Goal: Task Accomplishment & Management: Use online tool/utility

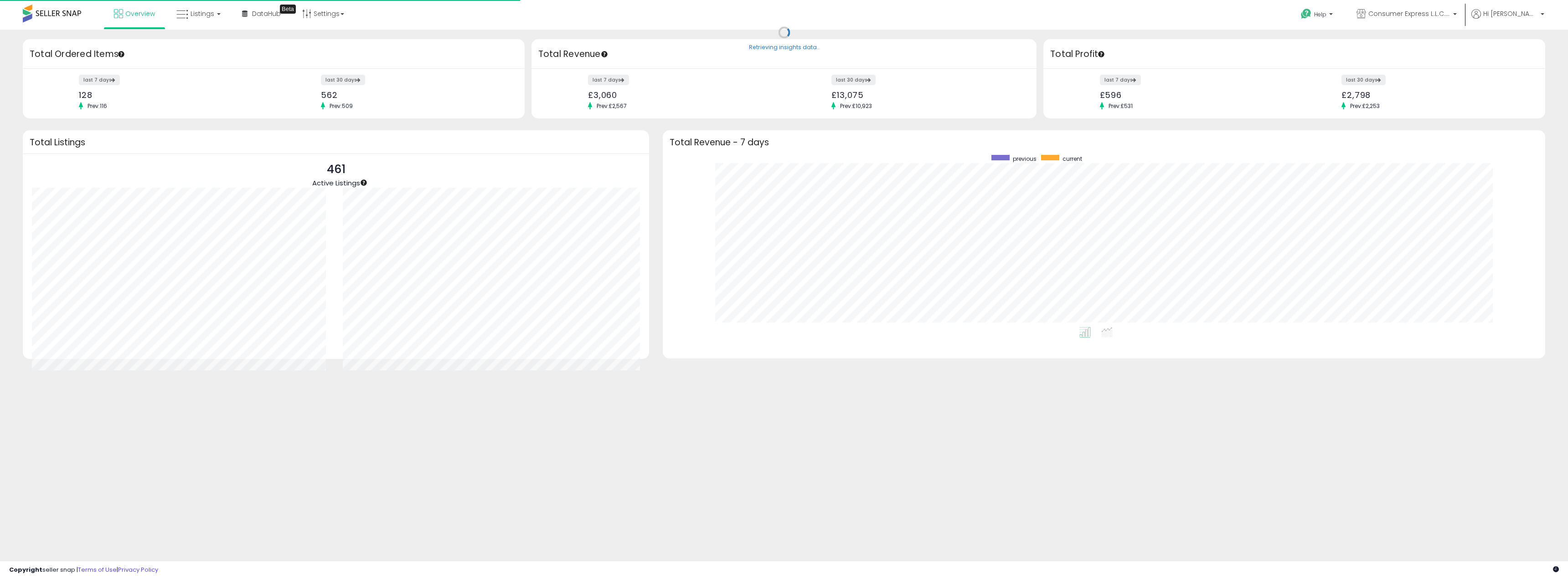
scroll to position [172, 864]
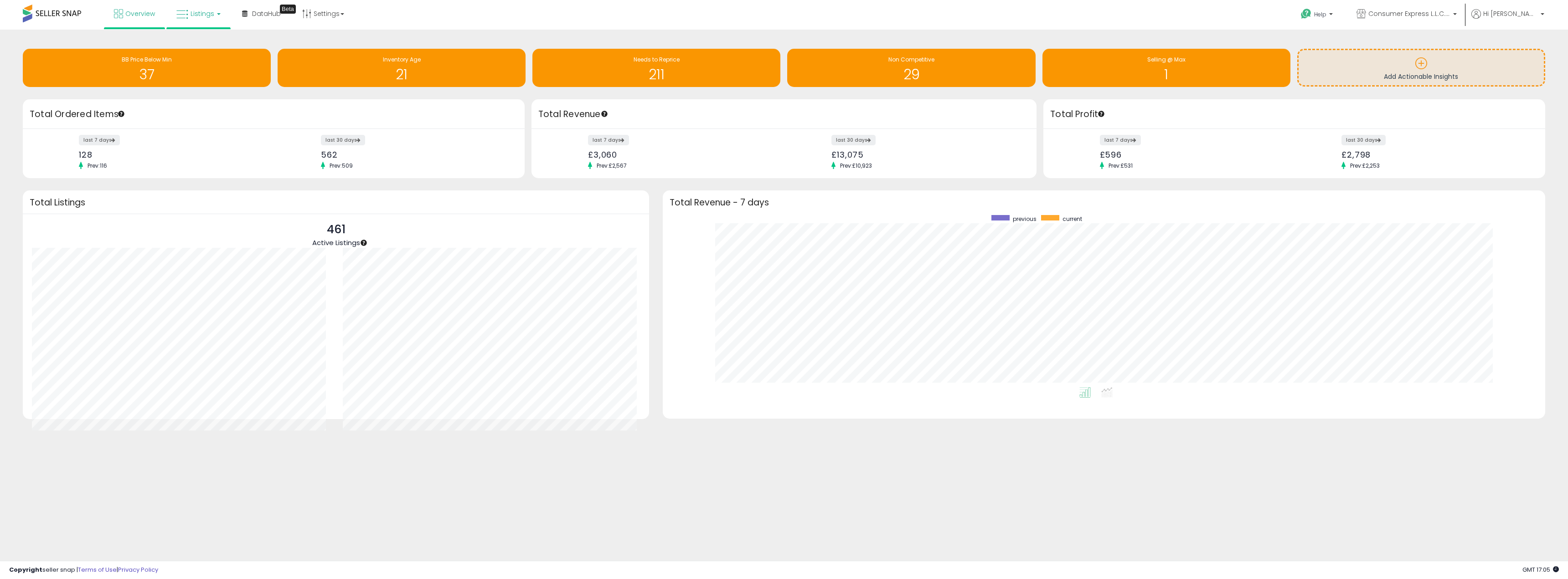
click at [192, 19] on link "Listings" at bounding box center [198, 13] width 58 height 27
click at [203, 54] on link at bounding box center [205, 47] width 63 height 18
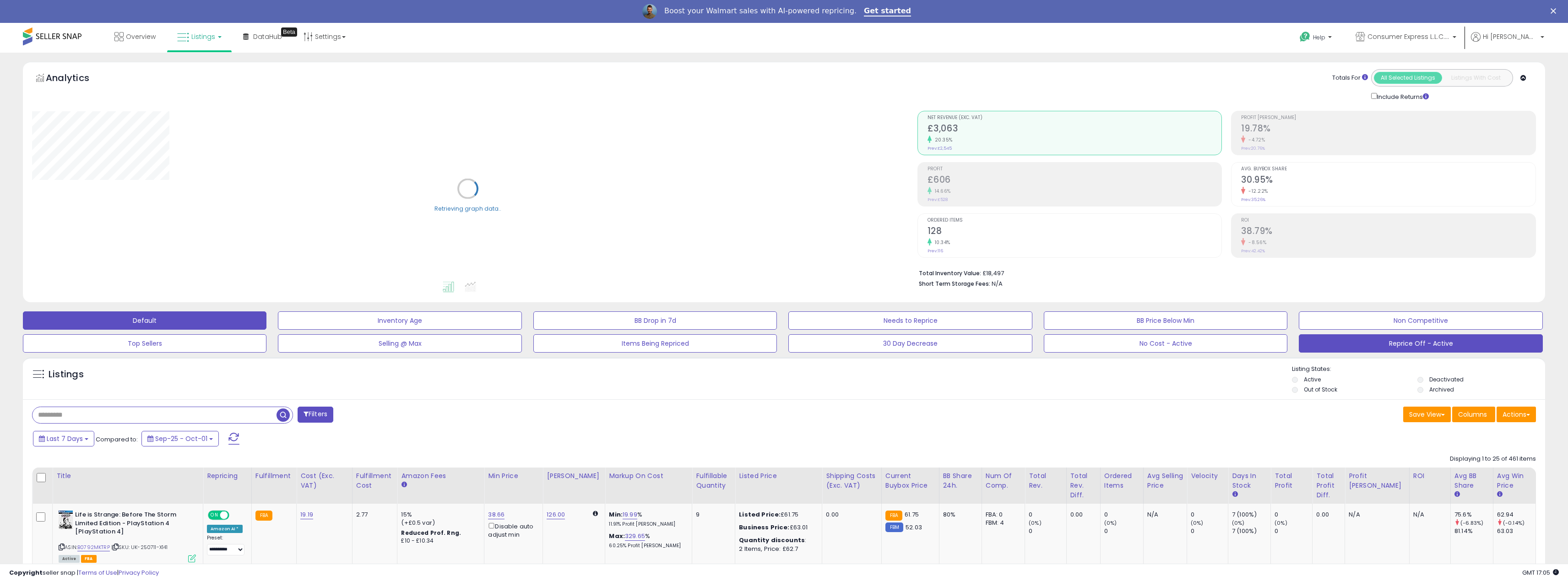
click at [1366, 344] on button "Reprice Off - Active" at bounding box center [1420, 344] width 243 height 18
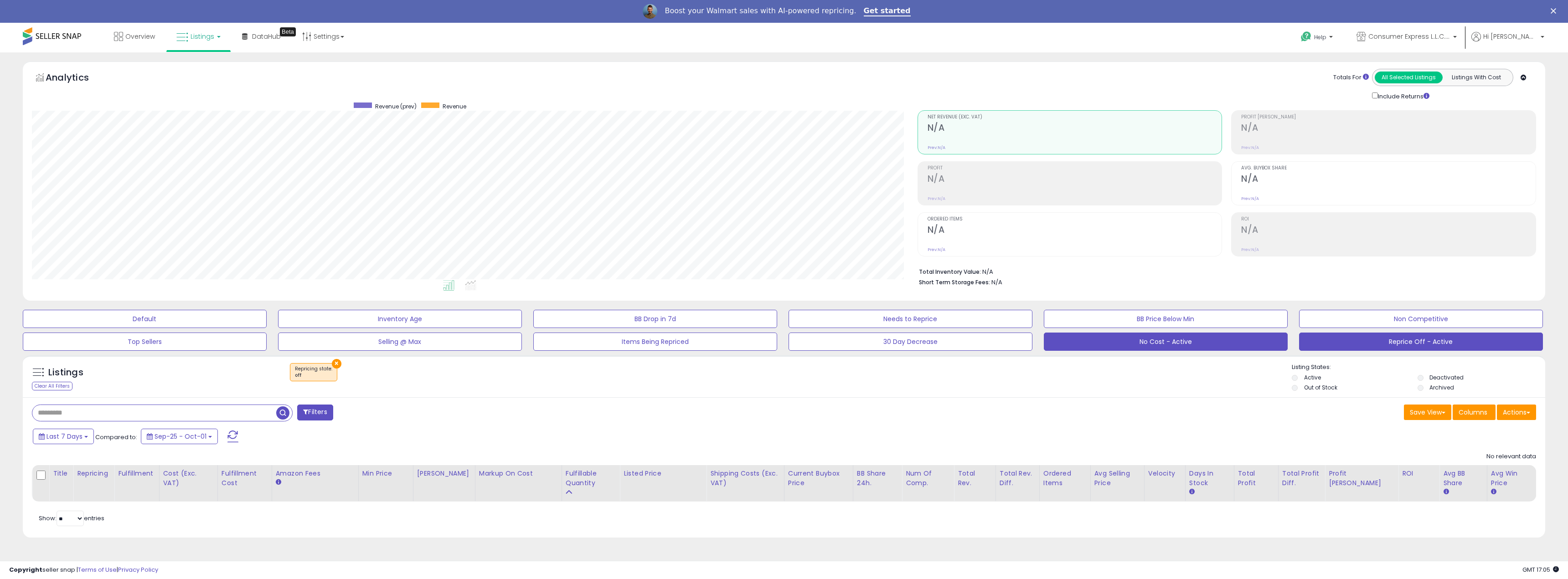
scroll to position [187, 885]
click at [1255, 341] on button "No Cost - Active" at bounding box center [1166, 342] width 244 height 18
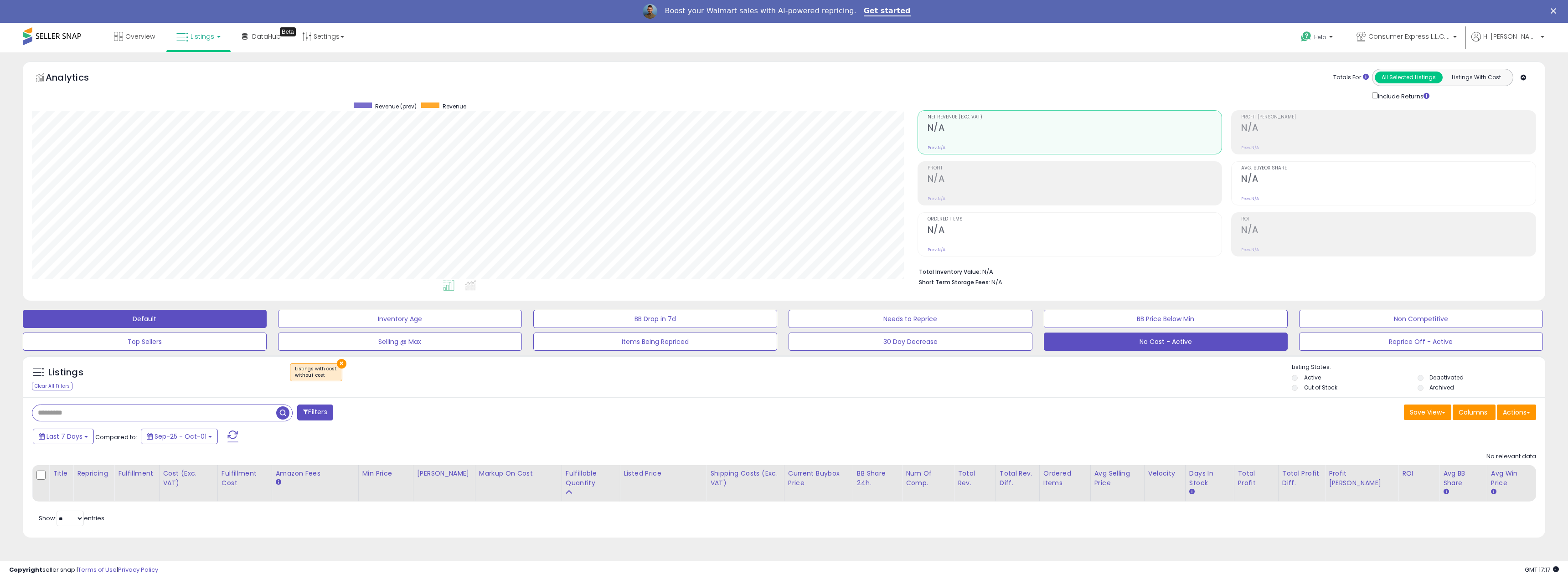
click at [209, 326] on button "Default" at bounding box center [144, 319] width 244 height 18
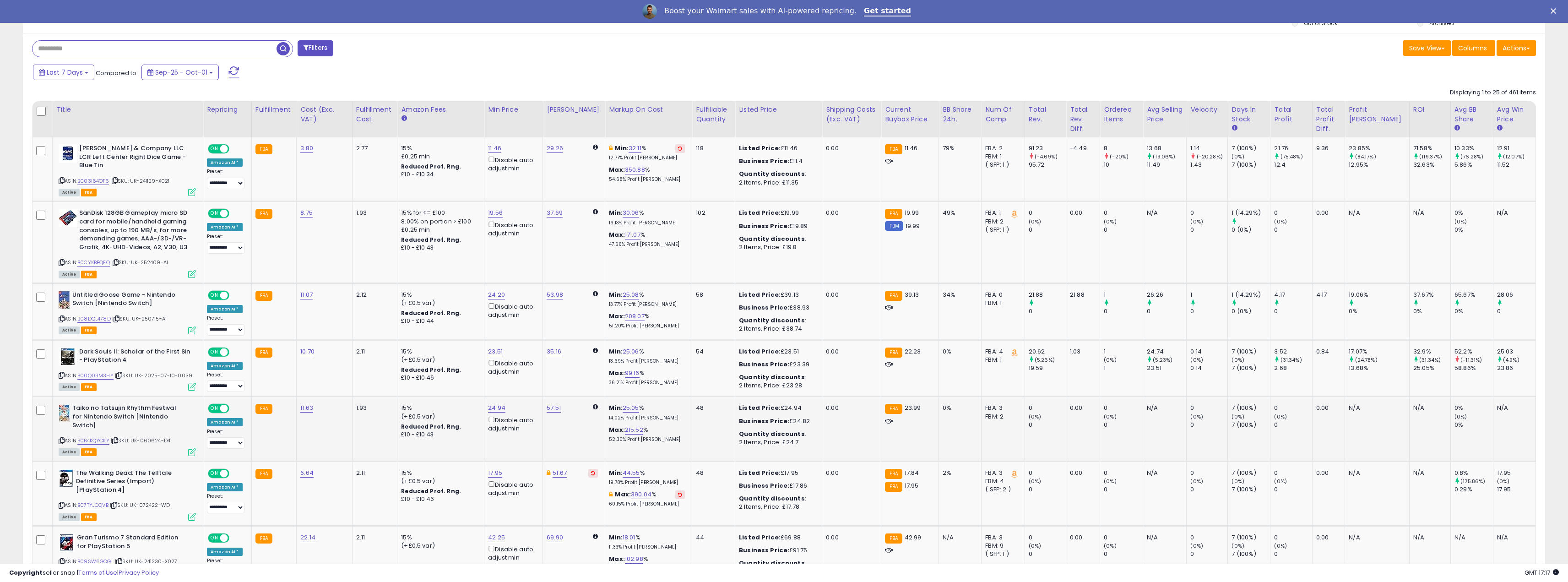
scroll to position [458, 0]
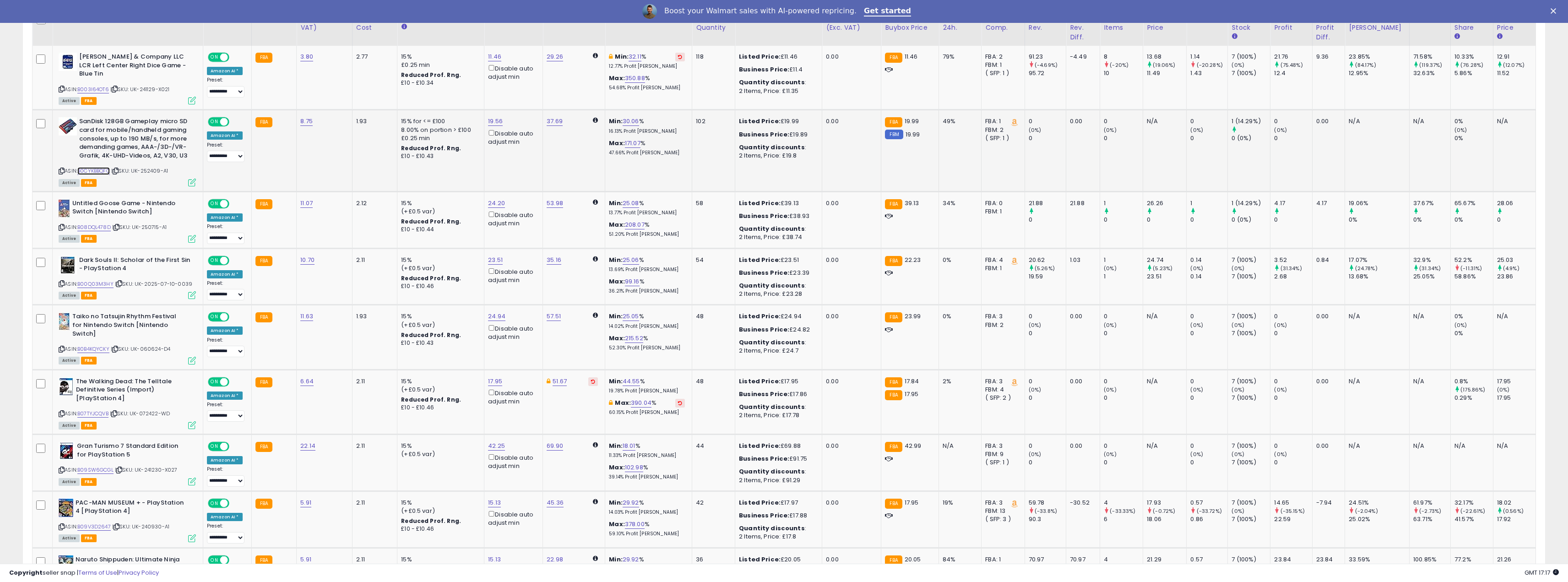
click at [98, 167] on link "B0CYKBBQFQ" at bounding box center [94, 171] width 32 height 8
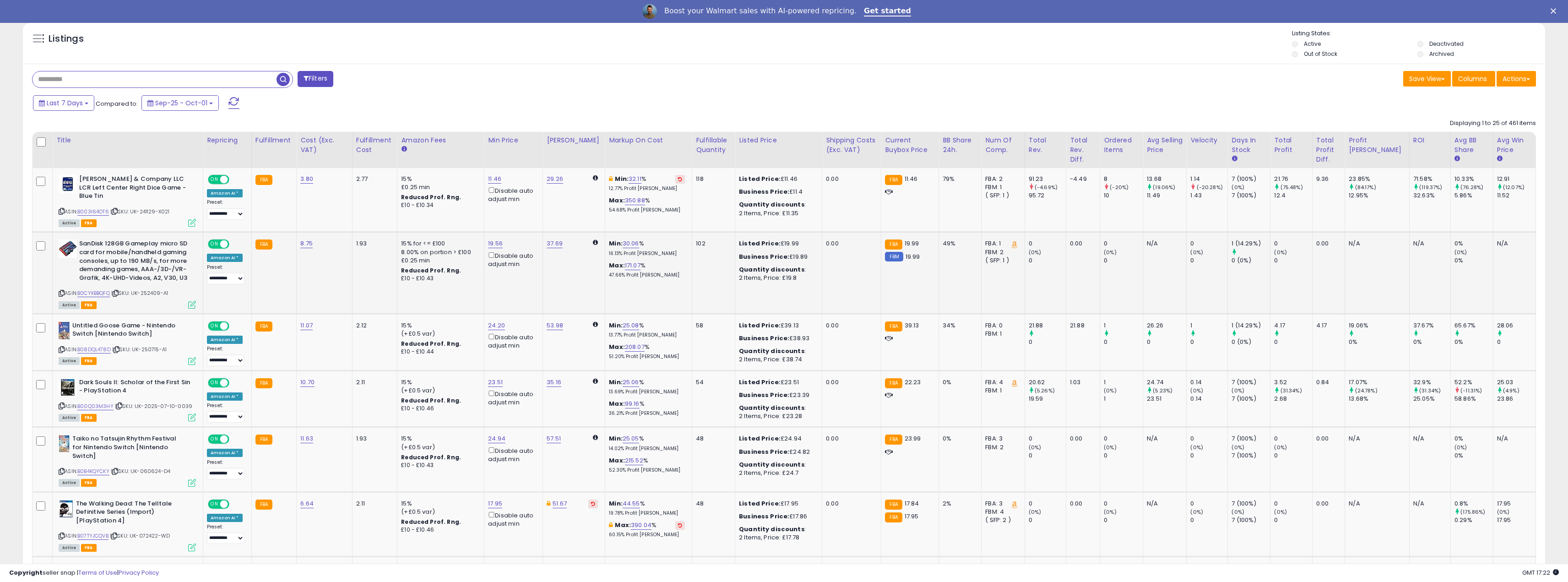
drag, startPoint x: 101, startPoint y: 285, endPoint x: 101, endPoint y: 265, distance: 20.0
click at [101, 265] on b "SanDisk 128GB Gameplay micro SD card for mobile/handheld gaming consoles, up to…" at bounding box center [135, 262] width 111 height 45
click at [95, 289] on link "B0CYKBBQFQ" at bounding box center [94, 293] width 32 height 8
